Goal: Book appointment/travel/reservation

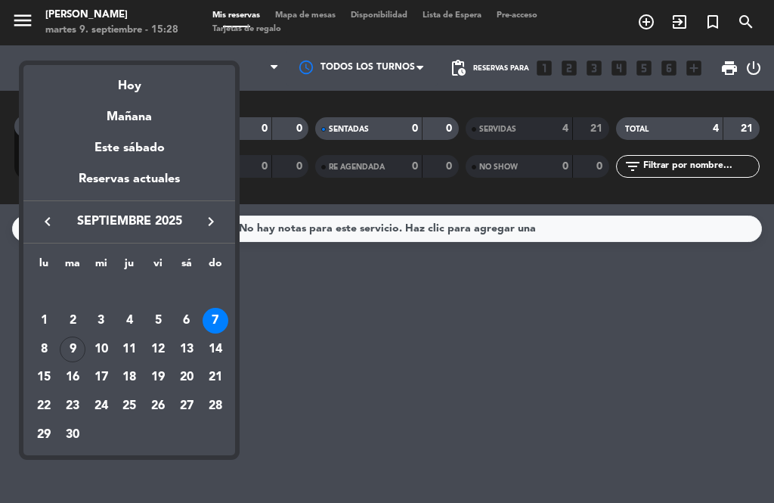
scroll to position [23, 0]
click at [72, 341] on div "9" at bounding box center [73, 349] width 26 height 26
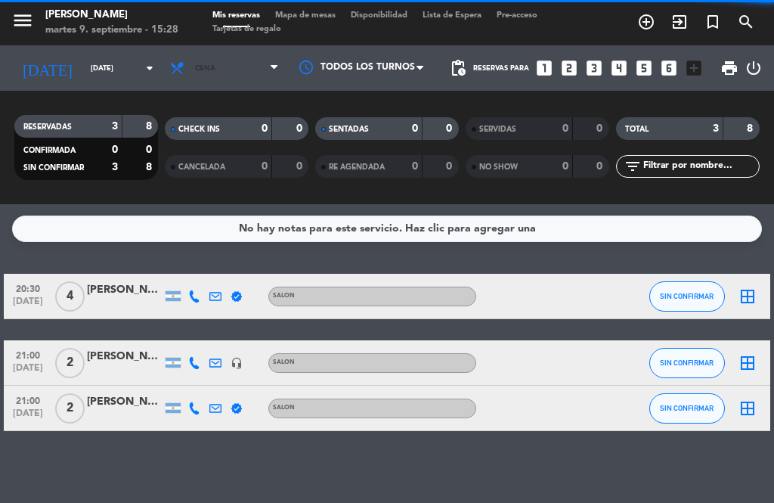
click at [214, 51] on span "Cena" at bounding box center [225, 67] width 124 height 33
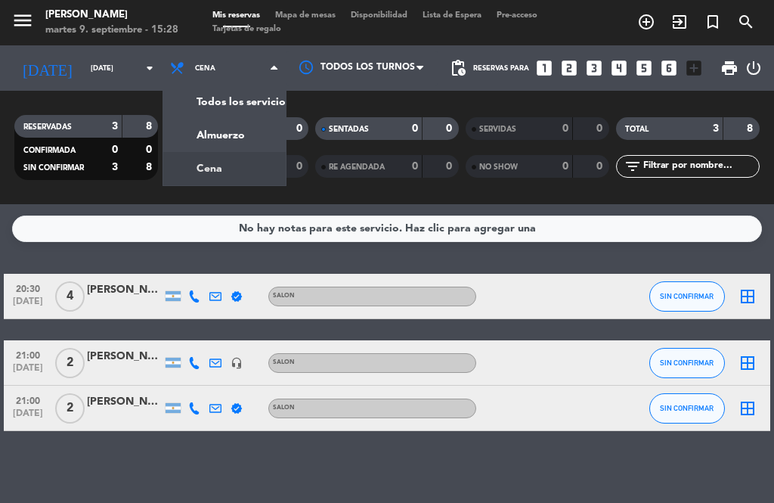
click at [136, 57] on input "[DATE]" at bounding box center [132, 68] width 99 height 23
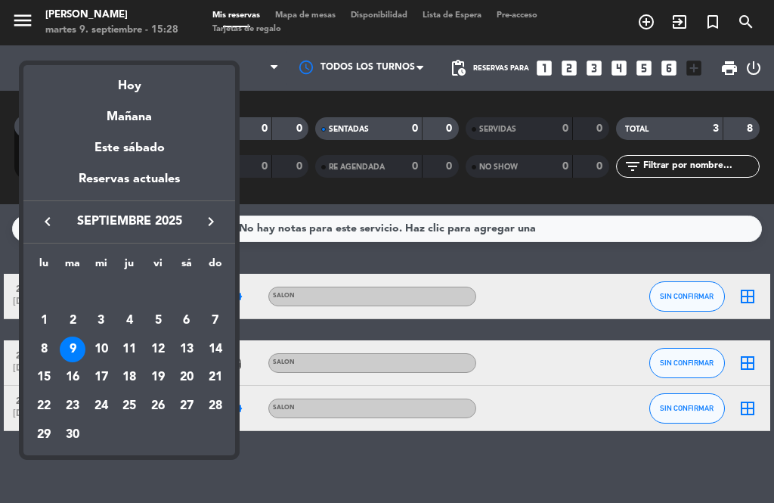
click at [107, 346] on div "10" at bounding box center [101, 349] width 26 height 26
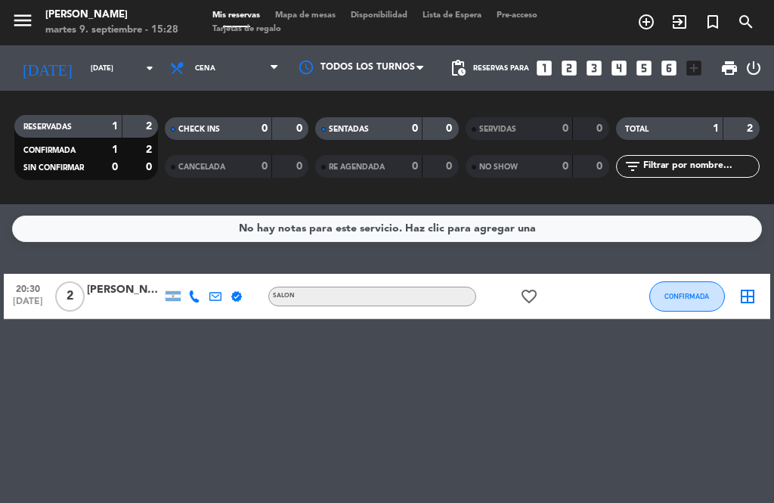
click at [250, 51] on span "Cena" at bounding box center [225, 67] width 124 height 33
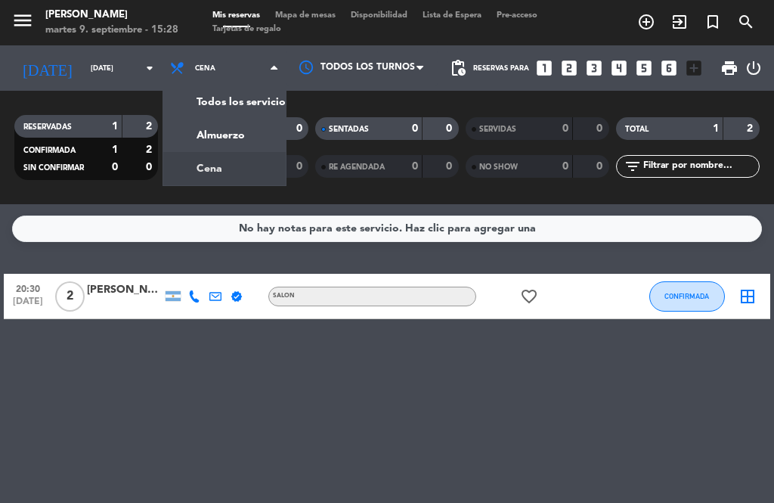
click at [233, 117] on div "menu [PERSON_NAME][DATE] 9. septiembre - 15:28 Mis reservas Mapa de mesas Dispo…" at bounding box center [387, 102] width 774 height 204
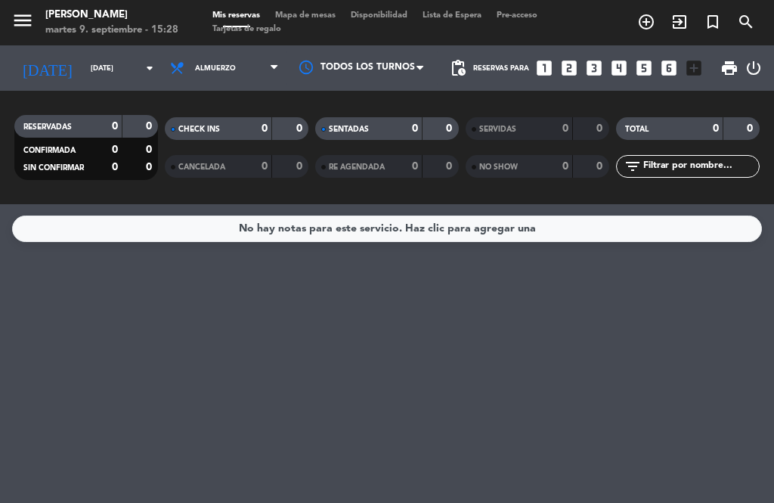
click at [83, 57] on input "[DATE]" at bounding box center [132, 68] width 99 height 23
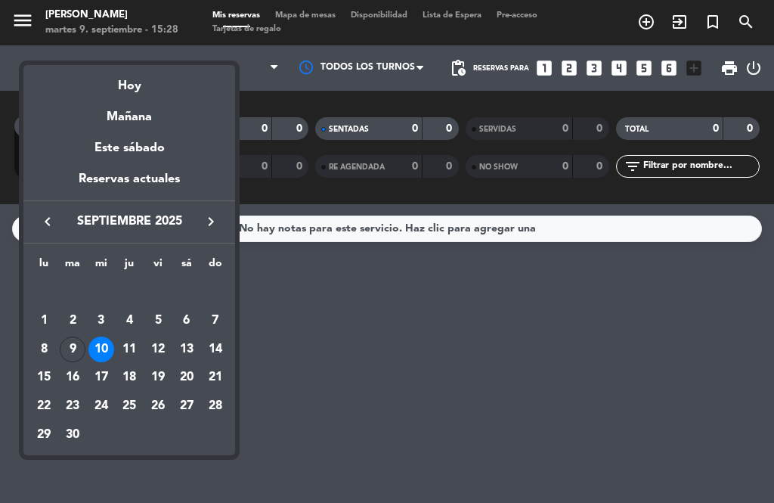
click at [125, 349] on div "11" at bounding box center [129, 349] width 26 height 26
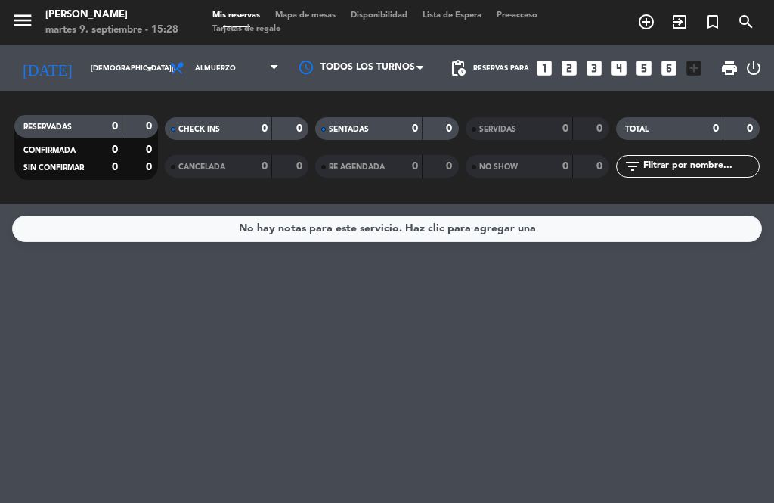
click at [246, 51] on span "Almuerzo" at bounding box center [225, 67] width 124 height 33
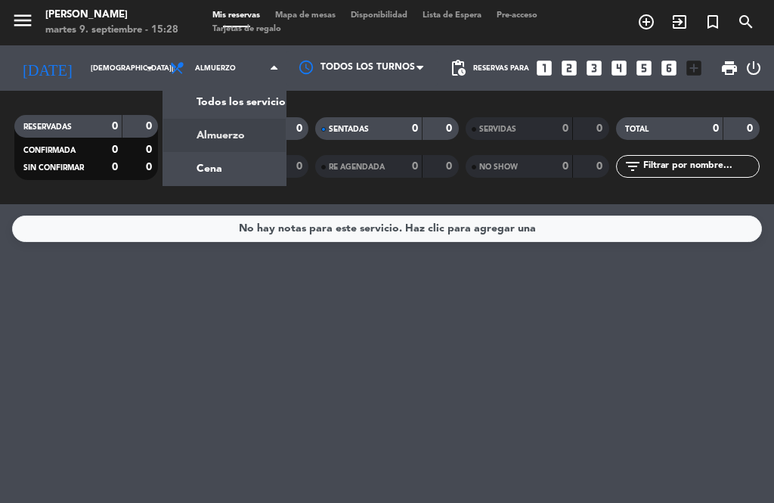
click at [237, 152] on div "menu [PERSON_NAME][DATE] 9. septiembre - 15:28 Mis reservas Mapa de mesas Dispo…" at bounding box center [387, 102] width 774 height 204
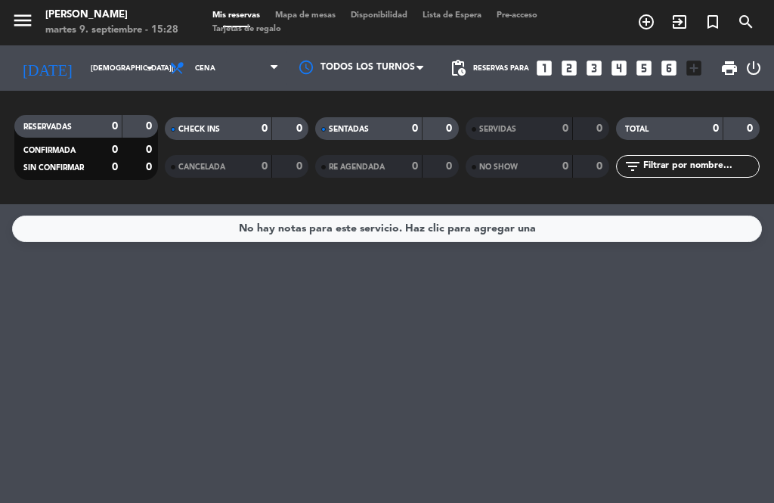
click at [101, 57] on input "[DEMOGRAPHIC_DATA][DATE]" at bounding box center [132, 68] width 99 height 23
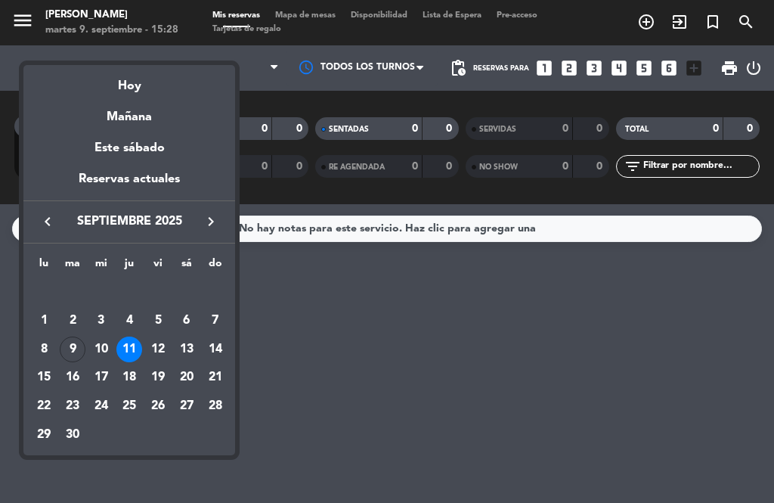
click at [164, 349] on div "12" at bounding box center [158, 349] width 26 height 26
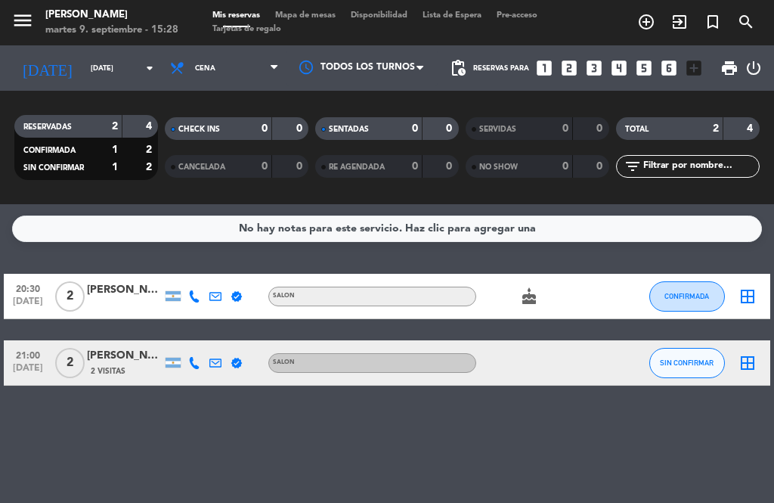
click at [240, 51] on span "Cena" at bounding box center [225, 67] width 124 height 33
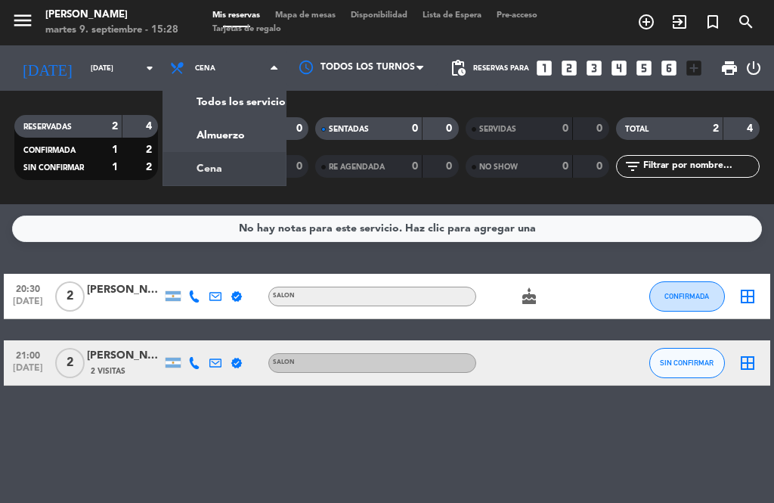
click at [238, 106] on div "menu [PERSON_NAME][DATE] 9. septiembre - 15:28 Mis reservas Mapa de mesas Dispo…" at bounding box center [387, 102] width 774 height 204
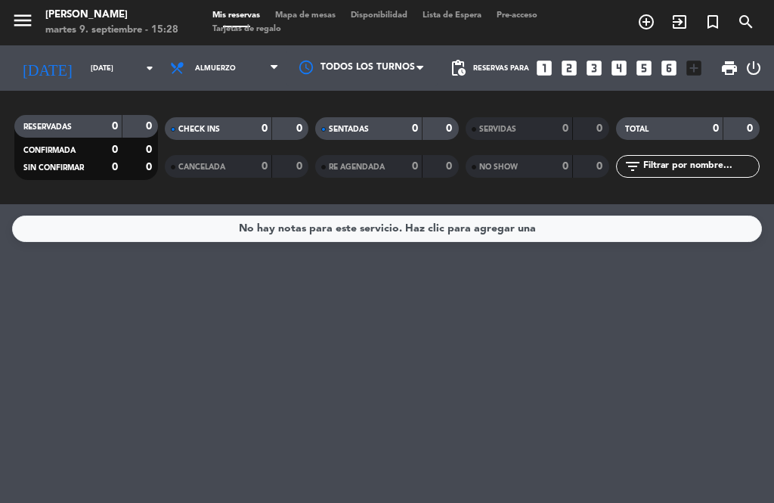
click at [110, 57] on input "[DATE]" at bounding box center [132, 68] width 99 height 23
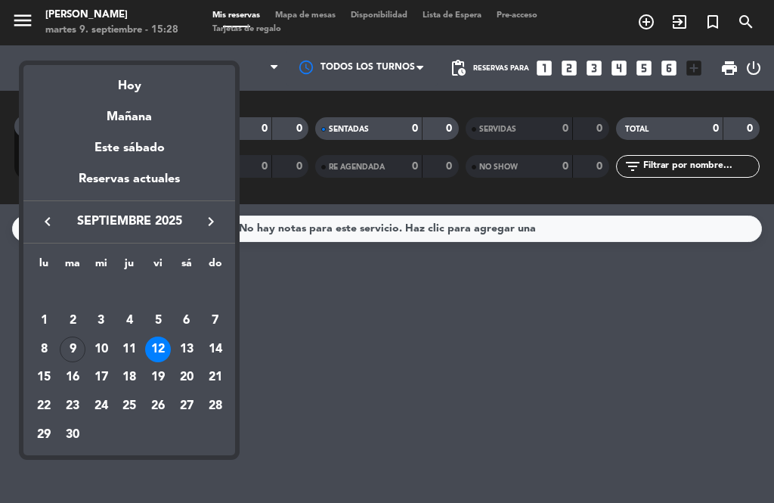
click at [194, 346] on div "13" at bounding box center [187, 349] width 26 height 26
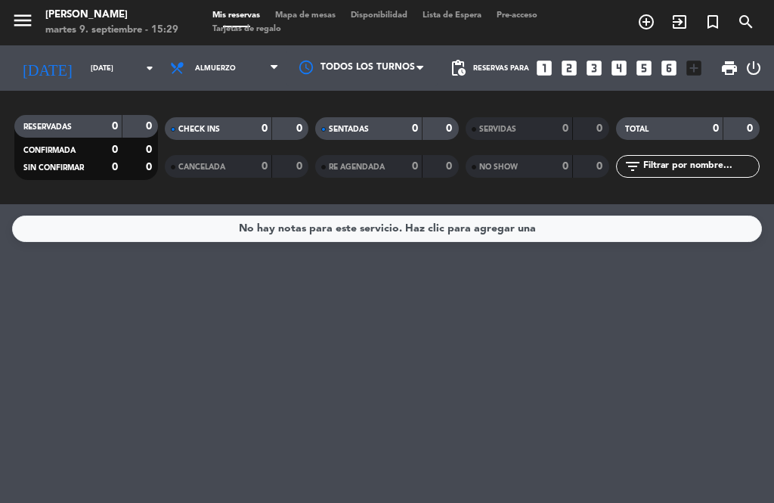
click at [243, 51] on span "Almuerzo" at bounding box center [225, 67] width 124 height 33
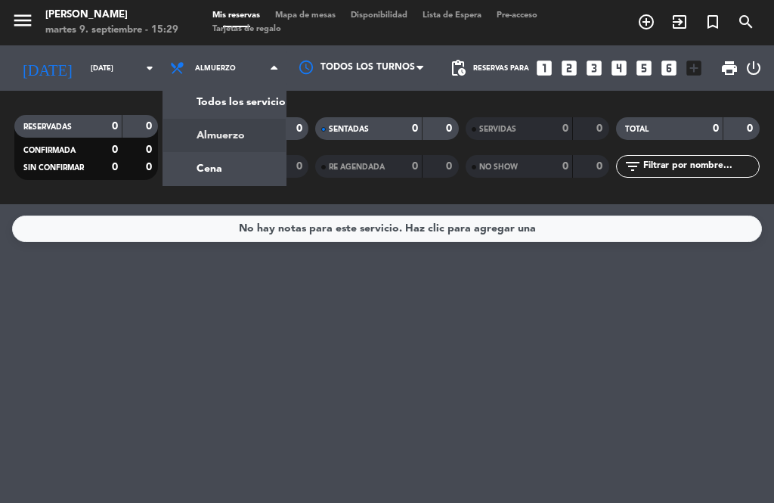
click at [234, 124] on div "menu [PERSON_NAME][DATE] 9. septiembre - 15:29 Mis reservas Mapa de mesas Dispo…" at bounding box center [387, 102] width 774 height 204
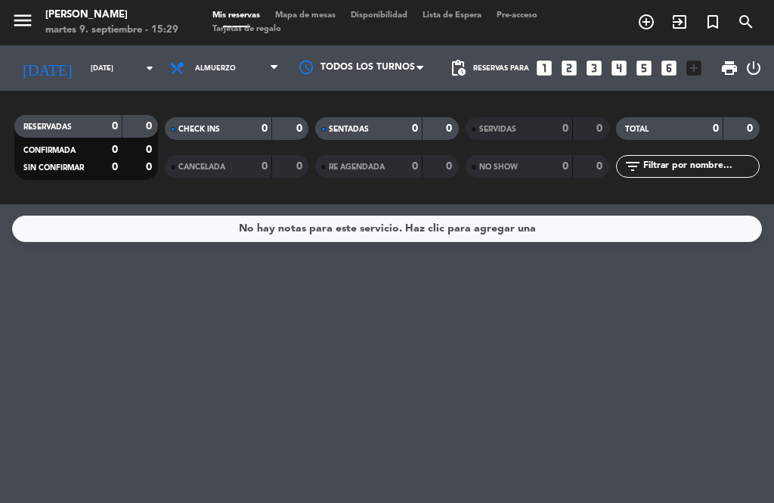
click at [240, 51] on span "Almuerzo" at bounding box center [225, 67] width 124 height 33
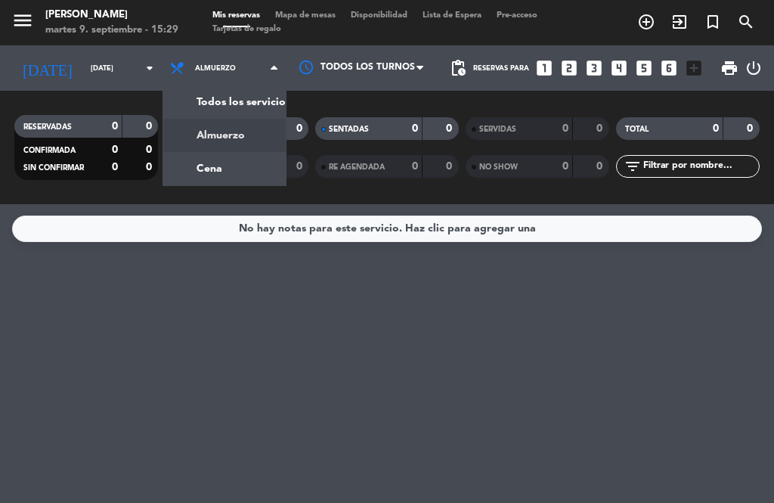
click at [222, 148] on div "menu [PERSON_NAME][DATE] 9. septiembre - 15:29 Mis reservas Mapa de mesas Dispo…" at bounding box center [387, 102] width 774 height 204
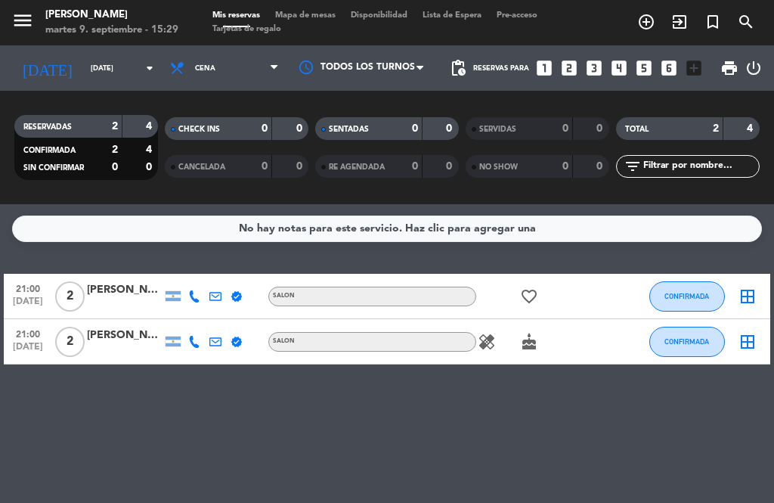
click at [83, 57] on input "[DATE]" at bounding box center [132, 68] width 99 height 23
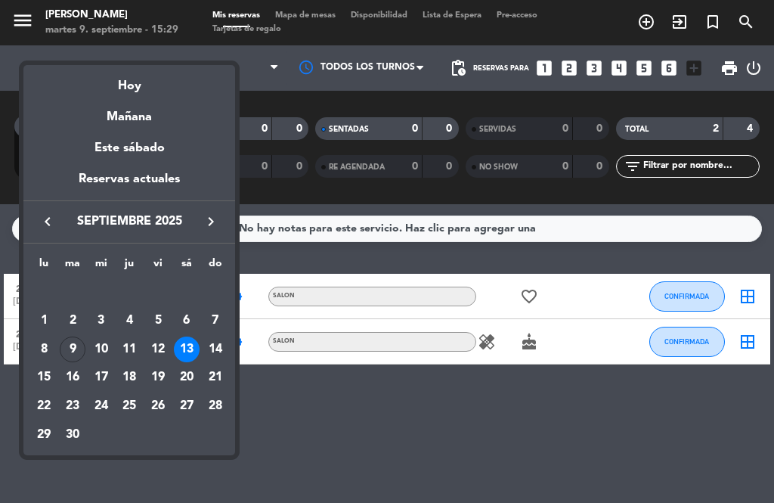
click at [213, 342] on div "14" at bounding box center [216, 349] width 26 height 26
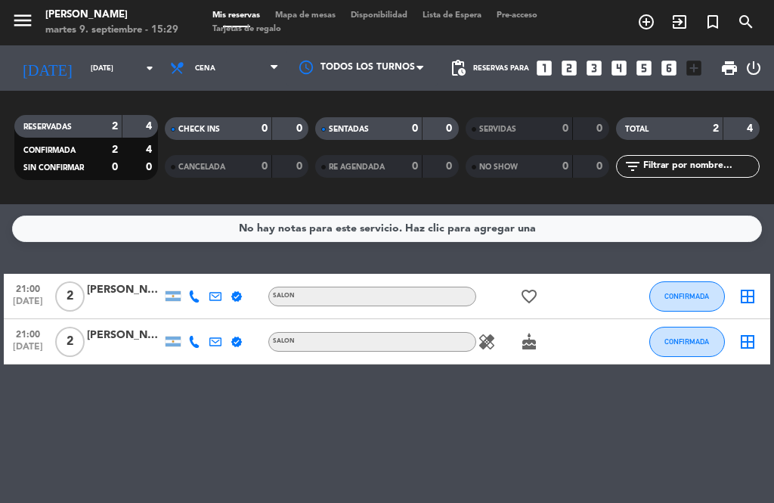
type input "[DATE]"
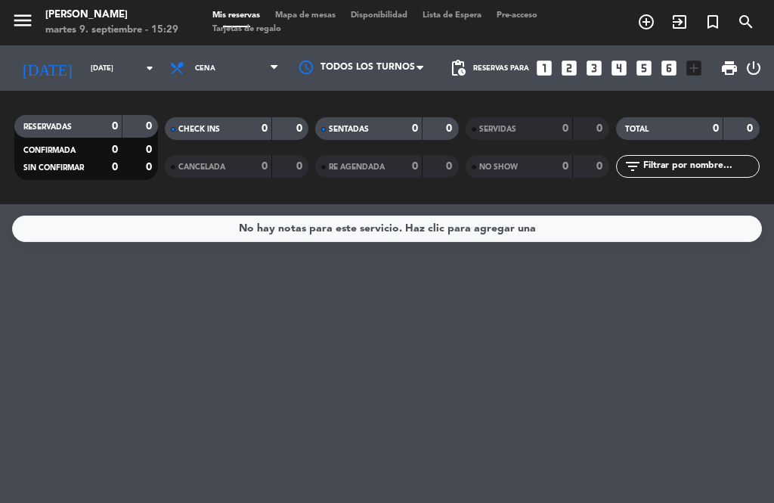
click at [223, 51] on span "Cena" at bounding box center [225, 67] width 124 height 33
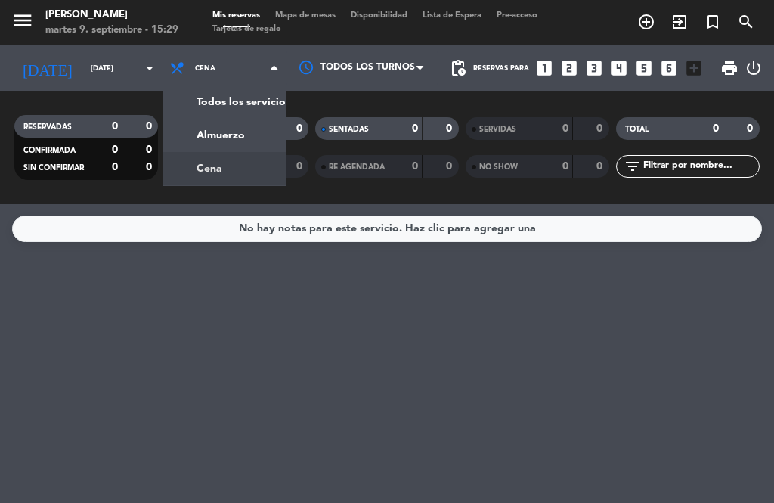
click at [170, 114] on div "menu [PERSON_NAME][DATE] 9. septiembre - 15:29 Mis reservas Mapa de mesas Dispo…" at bounding box center [387, 102] width 774 height 204
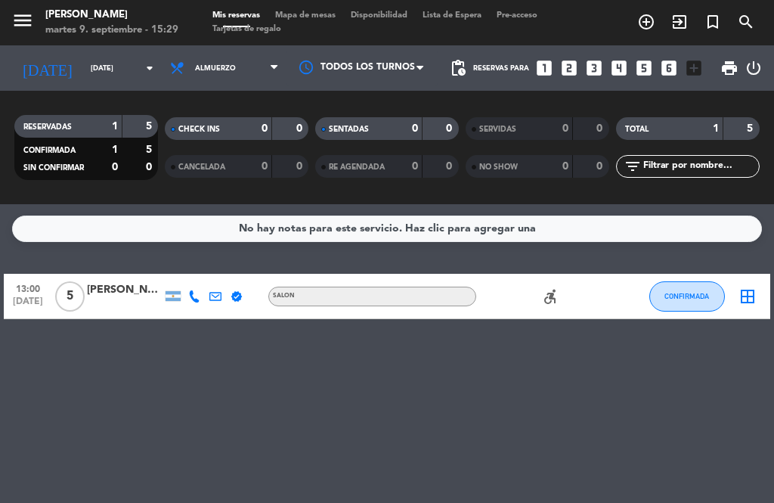
click at [764, 280] on div "border_all" at bounding box center [747, 296] width 45 height 45
